Goal: Task Accomplishment & Management: Manage account settings

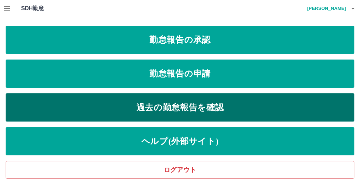
click at [90, 102] on link "過去の勤怠報告を確認" at bounding box center [180, 107] width 349 height 28
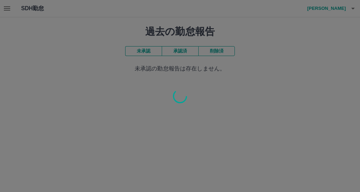
click at [90, 102] on div at bounding box center [180, 96] width 360 height 192
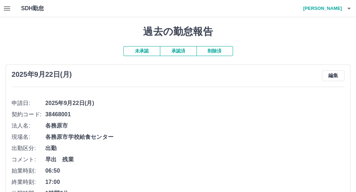
click at [10, 9] on icon "button" at bounding box center [7, 8] width 6 height 4
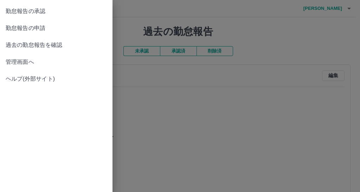
click at [23, 49] on span "過去の勤怠報告を確認" at bounding box center [56, 45] width 101 height 8
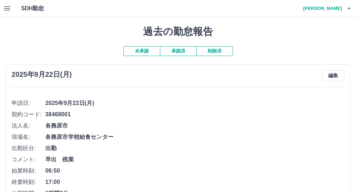
click at [346, 8] on icon "button" at bounding box center [349, 8] width 8 height 8
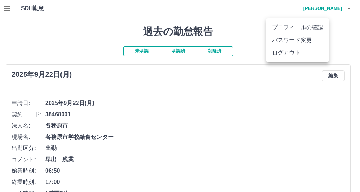
click at [322, 59] on li "ログアウト" at bounding box center [298, 52] width 62 height 13
